Goal: Information Seeking & Learning: Learn about a topic

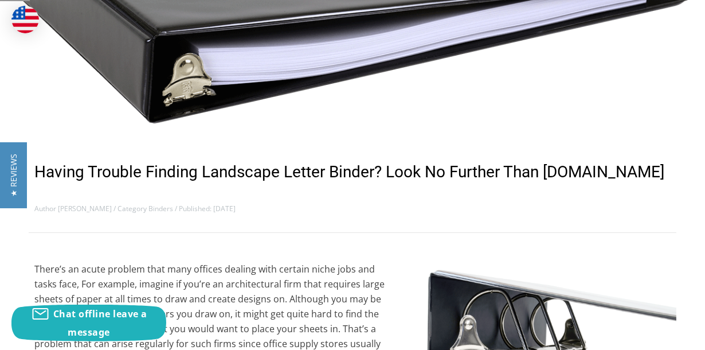
scroll to position [521, 0]
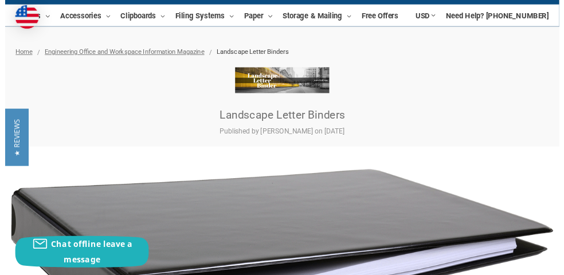
scroll to position [135, 0]
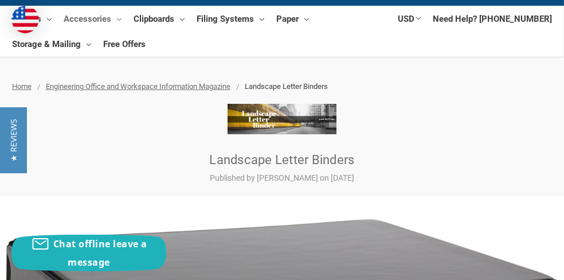
click at [96, 15] on link "Accessories" at bounding box center [93, 18] width 58 height 25
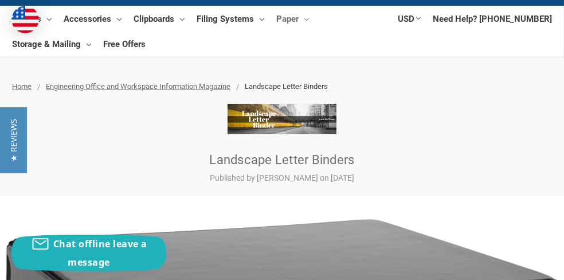
click at [300, 17] on link "Paper" at bounding box center [292, 18] width 33 height 25
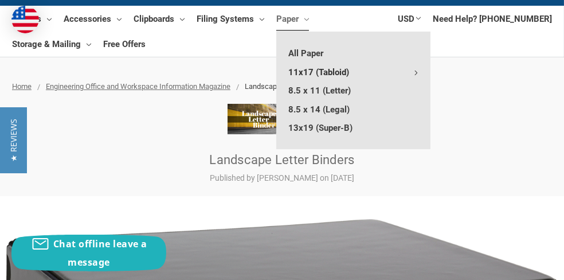
click at [338, 73] on link "11x17 (Tabloid)" at bounding box center [353, 71] width 154 height 18
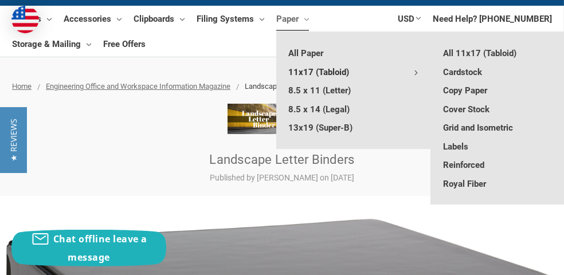
click at [338, 73] on link "11x17 (Tabloid)" at bounding box center [353, 71] width 154 height 18
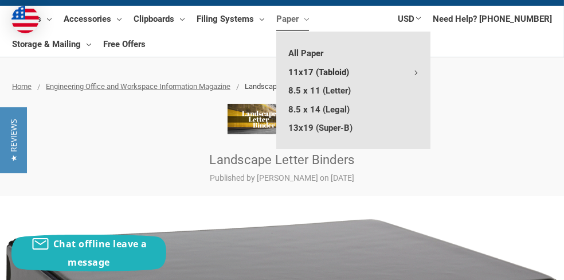
click at [338, 73] on link "11x17 (Tabloid)" at bounding box center [353, 71] width 154 height 18
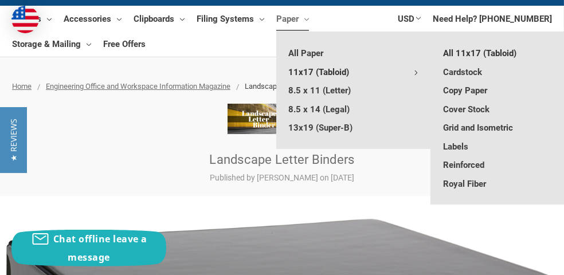
click at [472, 48] on link "All 11x17 (Tabloid)" at bounding box center [508, 53] width 154 height 18
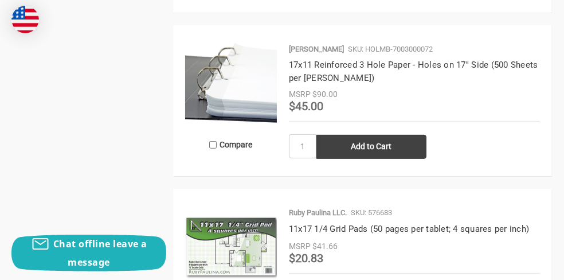
scroll to position [1127, 0]
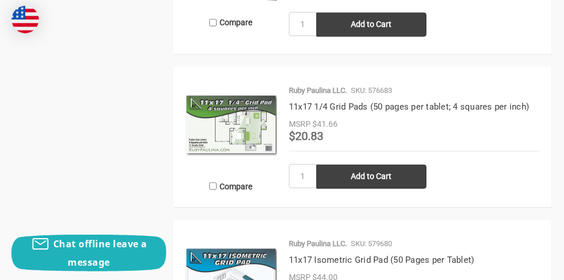
click at [238, 164] on img at bounding box center [231, 125] width 92 height 92
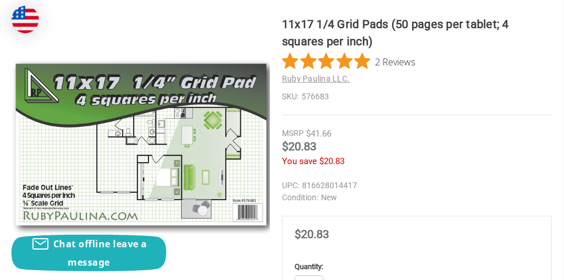
scroll to position [267, 0]
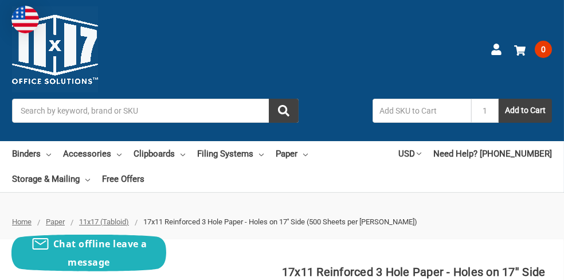
click at [112, 114] on input "Search" at bounding box center [155, 111] width 287 height 24
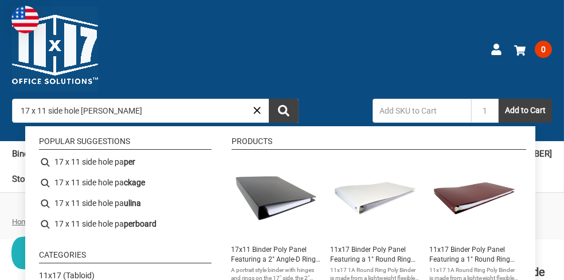
type input "17 x 11 side hole paper"
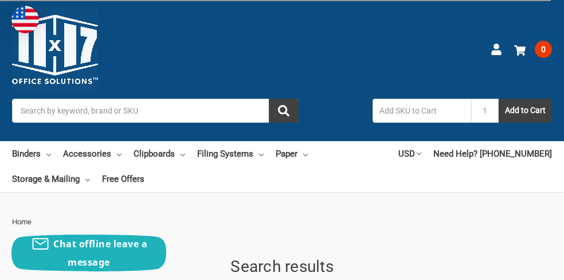
type input "17 x 11 side hole paper"
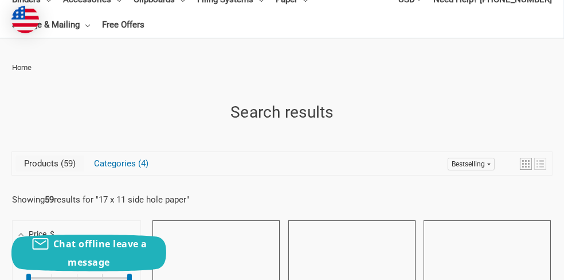
scroll to position [128, 0]
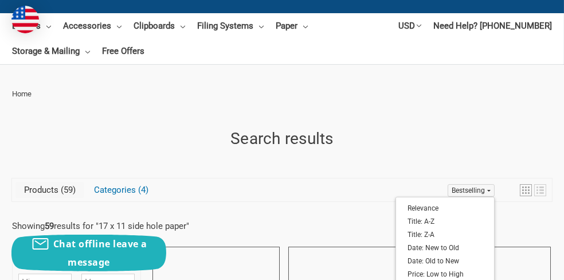
click at [483, 188] on span "Bestselling" at bounding box center [468, 190] width 33 height 8
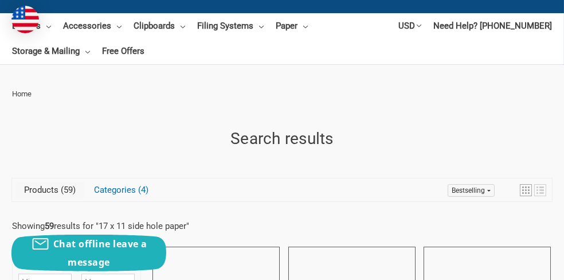
click at [487, 188] on link "Bestselling" at bounding box center [471, 190] width 47 height 13
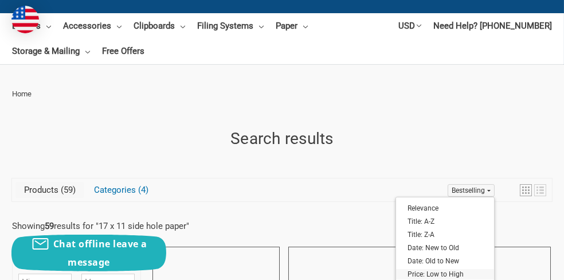
click at [427, 276] on link "Price: Low to High" at bounding box center [445, 274] width 98 height 10
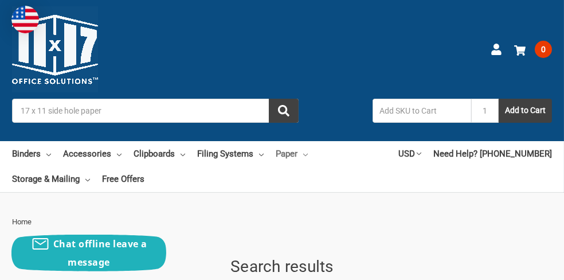
click at [288, 156] on link "Paper" at bounding box center [292, 153] width 32 height 25
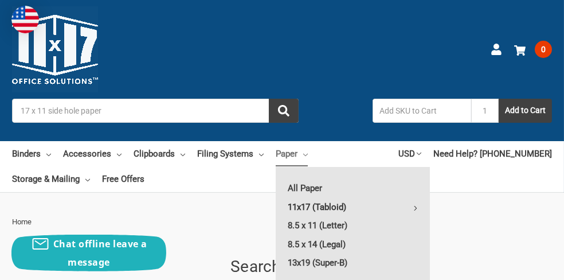
click at [311, 209] on link "11x17 (Tabloid)" at bounding box center [353, 207] width 154 height 18
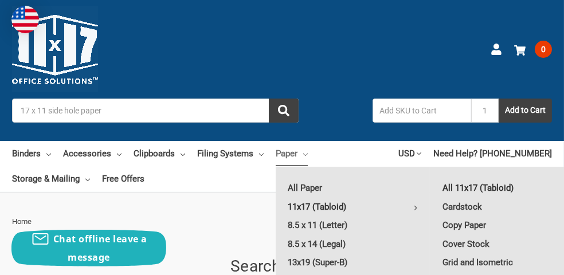
click at [470, 191] on link "All 11x17 (Tabloid)" at bounding box center [508, 188] width 154 height 18
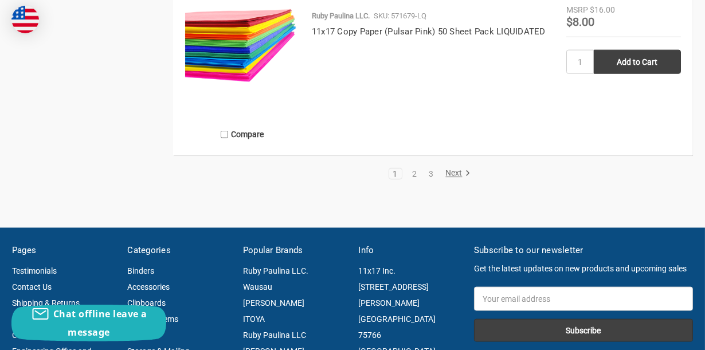
scroll to position [2589, 0]
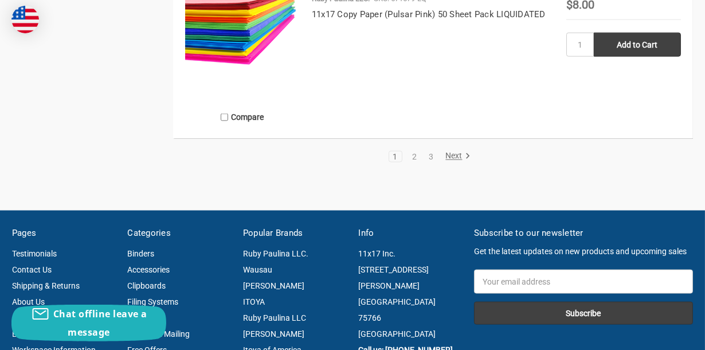
click at [456, 162] on link "Next" at bounding box center [455, 156] width 29 height 10
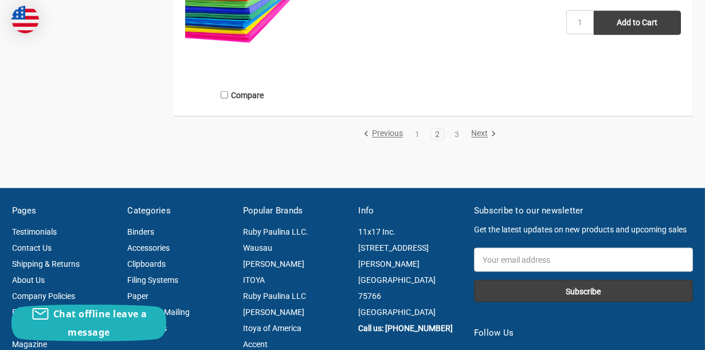
scroll to position [2544, 0]
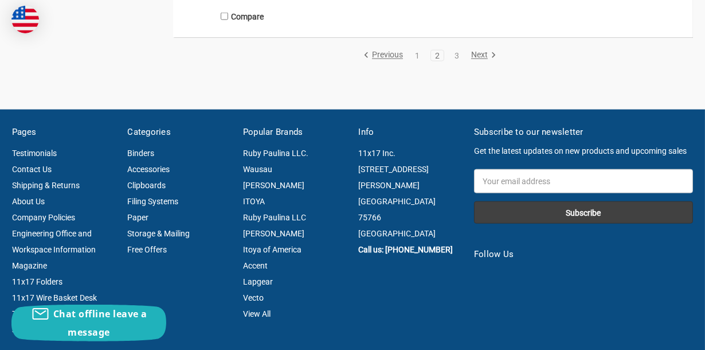
click at [487, 61] on link "Next" at bounding box center [481, 55] width 29 height 10
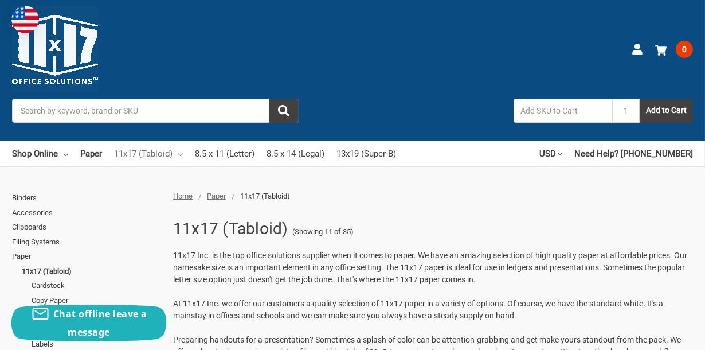
click at [178, 155] on link "11x17 (Tabloid)" at bounding box center [148, 153] width 69 height 25
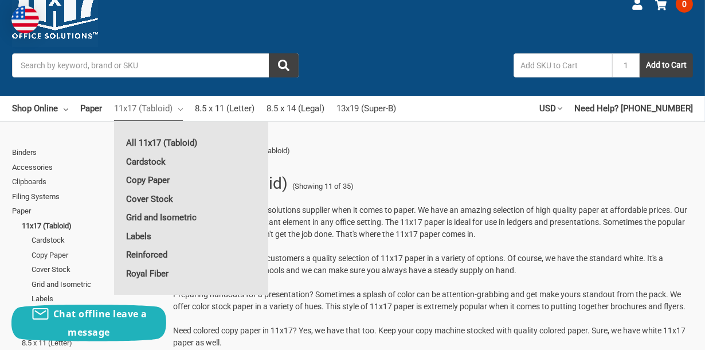
scroll to position [68, 0]
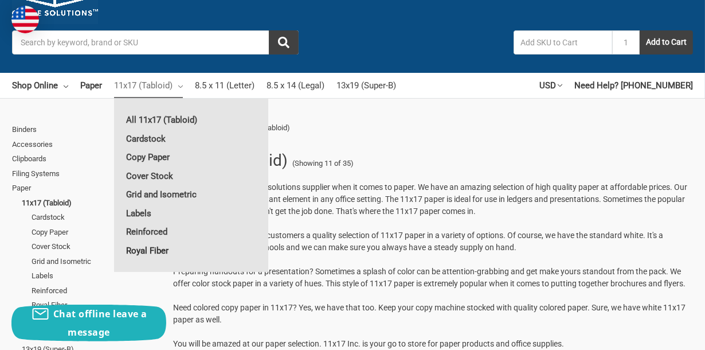
click at [142, 252] on link "Royal Fiber" at bounding box center [191, 250] width 154 height 18
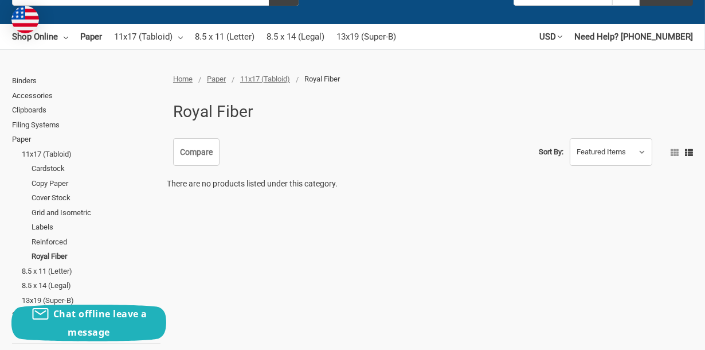
scroll to position [114, 0]
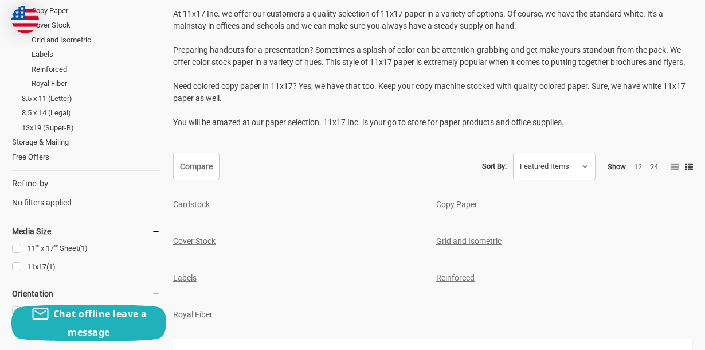
scroll to position [488, 0]
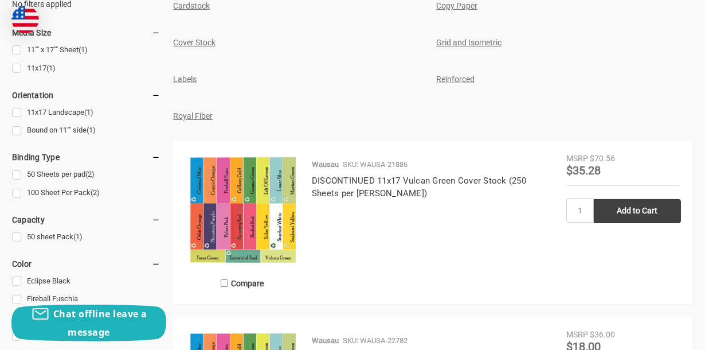
click at [464, 84] on link "Reinforced" at bounding box center [455, 79] width 38 height 9
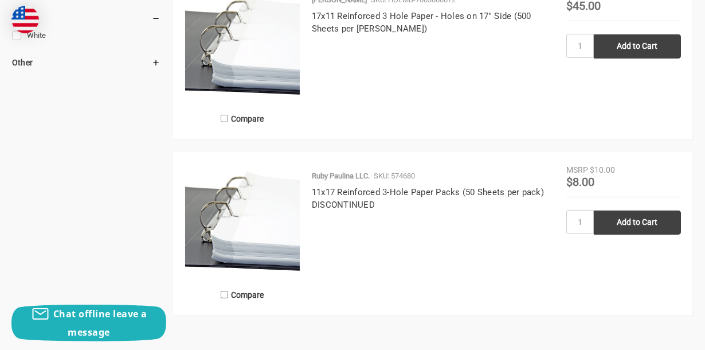
scroll to position [710, 0]
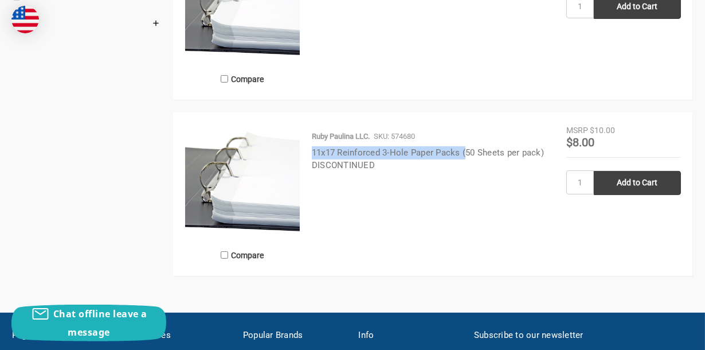
drag, startPoint x: 310, startPoint y: 155, endPoint x: 466, endPoint y: 154, distance: 155.9
click at [466, 154] on div "Ruby Paulina LLC. SKU: 574680 11x17 Reinforced 3-Hole Paper Packs (50 Sheets pe…" at bounding box center [433, 198] width 267 height 134
copy link "11x17 Reinforced 3-Hole Paper Packs ("
click at [374, 152] on link "11x17 Reinforced 3-Hole Paper Packs (50 Sheets per pack) DISCONTINUED" at bounding box center [428, 159] width 232 height 24
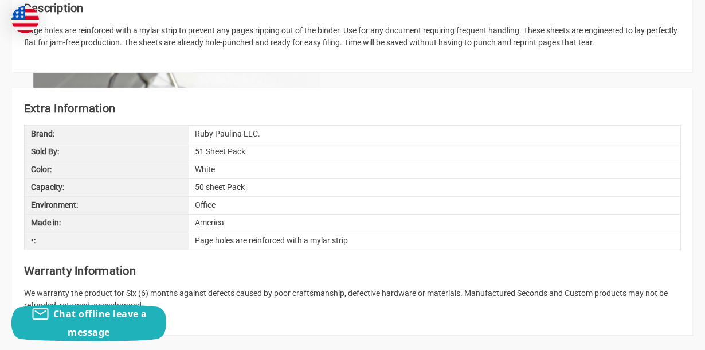
scroll to position [81, 0]
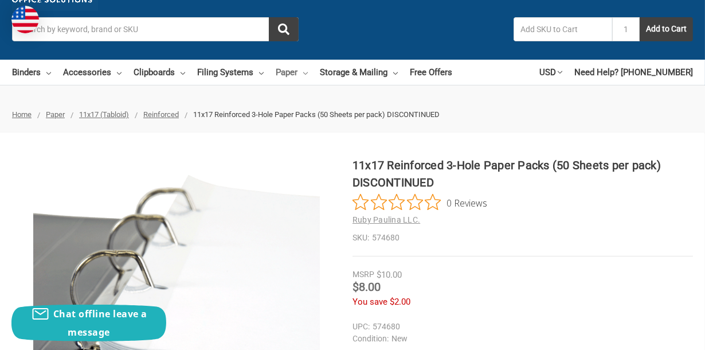
click at [283, 70] on link "Paper" at bounding box center [292, 72] width 32 height 25
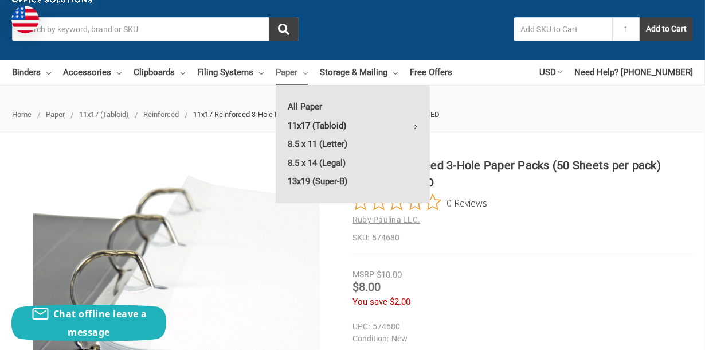
click at [300, 123] on link "11x17 (Tabloid)" at bounding box center [353, 125] width 154 height 18
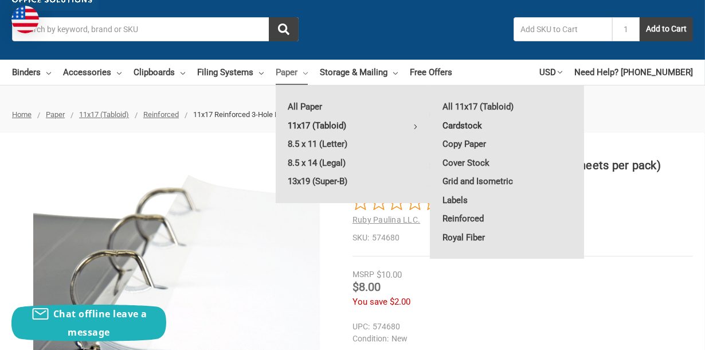
click at [469, 124] on link "Cardstock" at bounding box center [508, 125] width 154 height 18
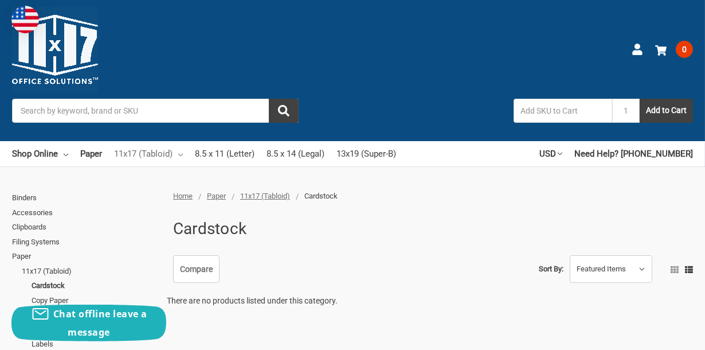
click at [182, 155] on icon at bounding box center [180, 154] width 5 height 5
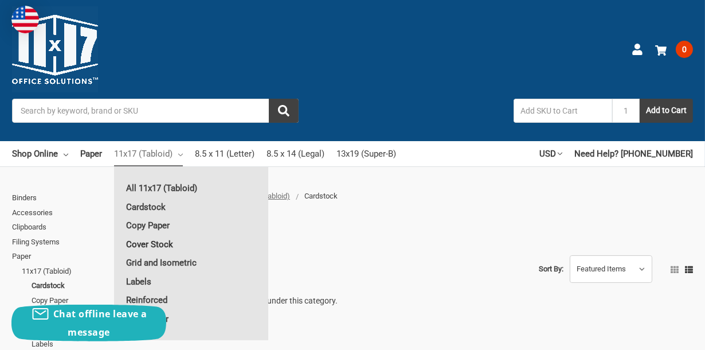
click at [136, 245] on link "Cover Stock" at bounding box center [191, 244] width 154 height 18
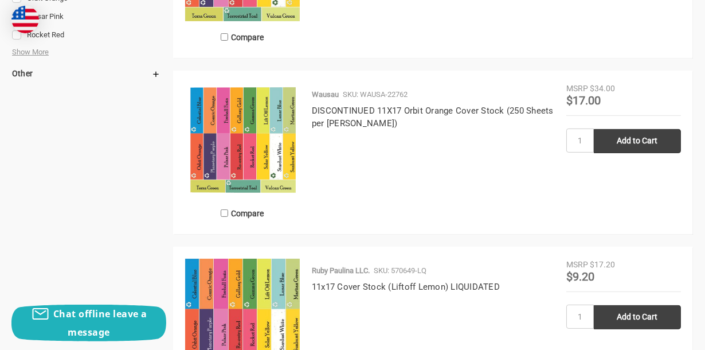
scroll to position [135, 0]
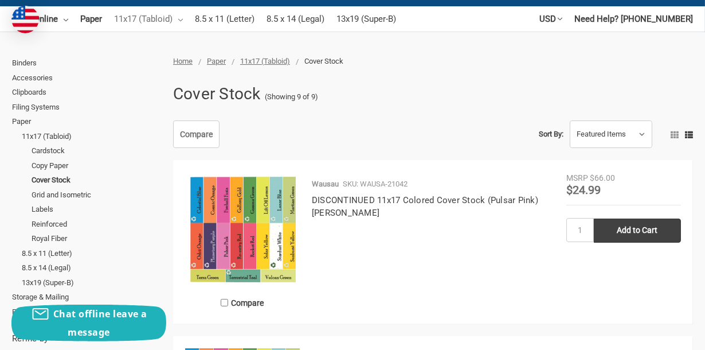
click at [180, 18] on icon at bounding box center [180, 20] width 5 height 5
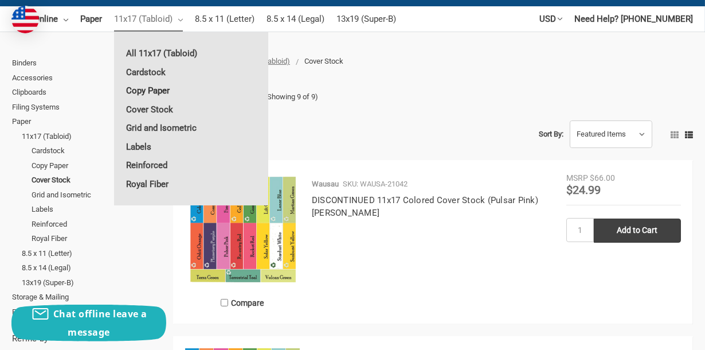
click at [140, 87] on link "Copy Paper" at bounding box center [191, 90] width 154 height 18
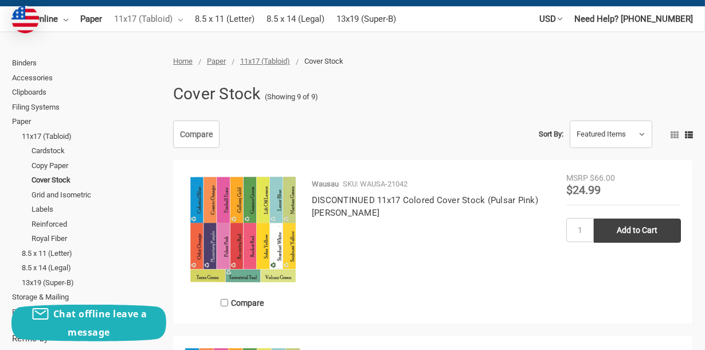
click at [169, 14] on link "11x17 (Tabloid)" at bounding box center [148, 18] width 69 height 25
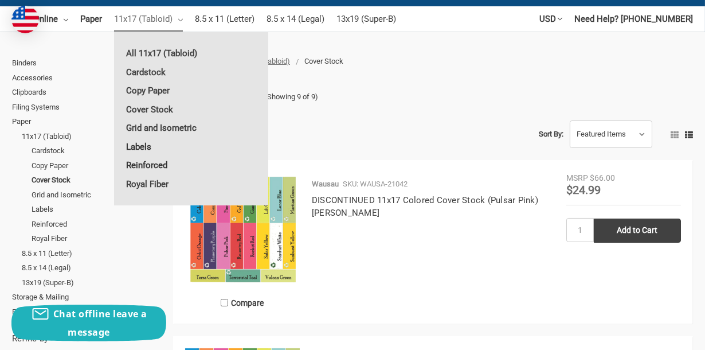
drag, startPoint x: 139, startPoint y: 162, endPoint x: 161, endPoint y: 146, distance: 26.6
click at [141, 162] on link "Reinforced" at bounding box center [191, 165] width 154 height 18
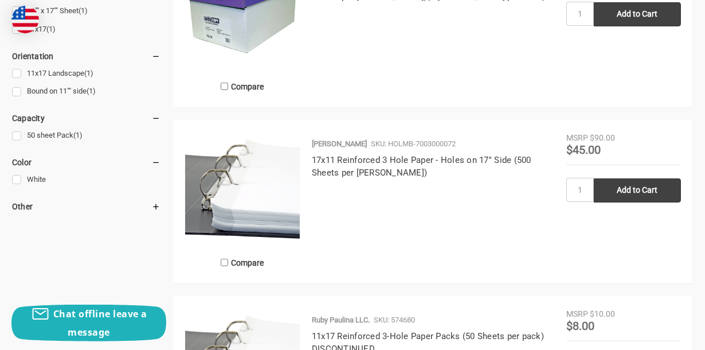
scroll to position [581, 0]
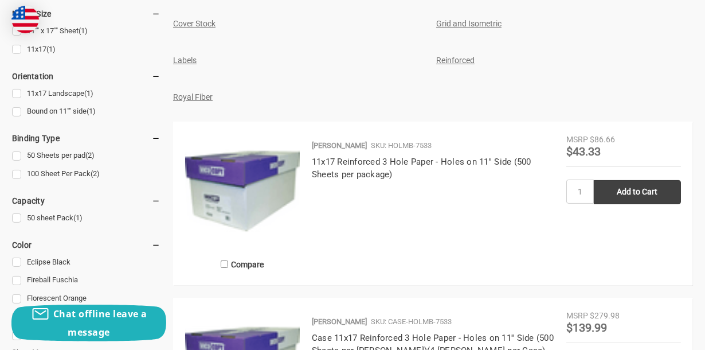
scroll to position [550, 0]
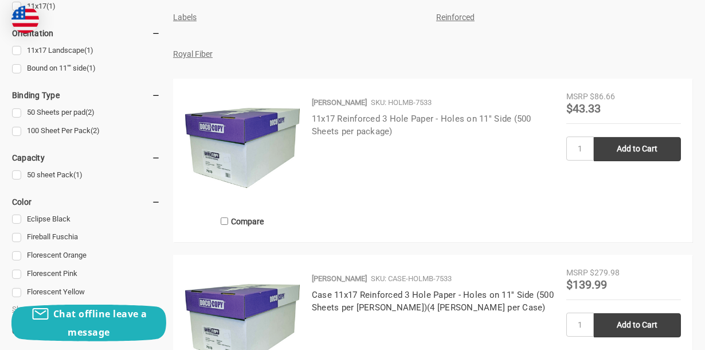
click at [404, 137] on link "11x17 Reinforced 3 Hole Paper - Holes on 11'' Side (500 Sheets per package)" at bounding box center [422, 126] width 220 height 24
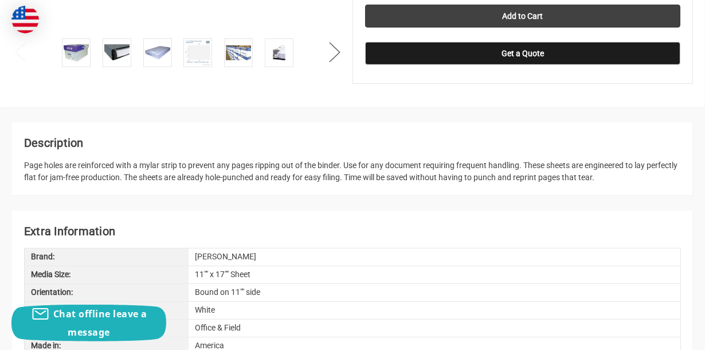
scroll to position [550, 0]
